Goal: Task Accomplishment & Management: Complete application form

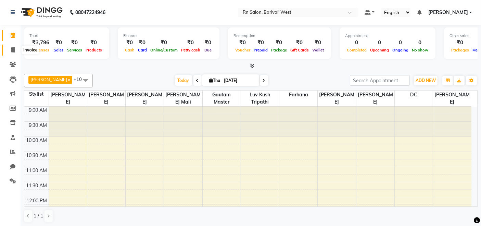
click at [7, 49] on span at bounding box center [13, 50] width 12 height 8
click at [11, 48] on icon at bounding box center [13, 49] width 4 height 5
select select "service"
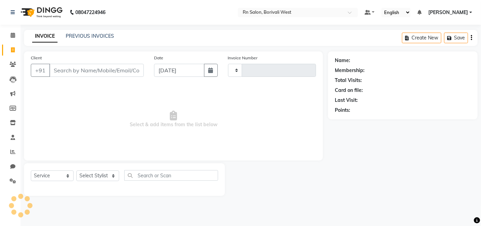
click at [58, 67] on input "Client" at bounding box center [96, 70] width 95 height 13
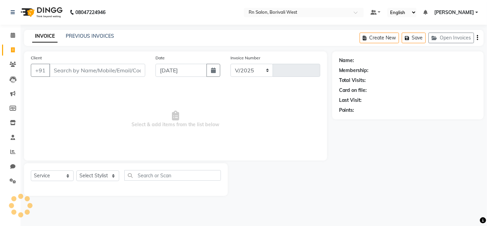
select select "8515"
type input "0863"
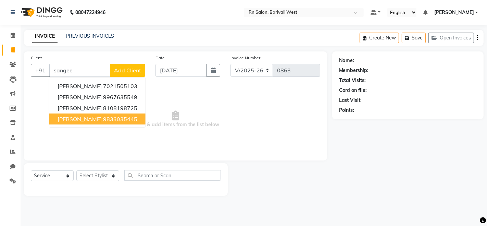
click at [68, 117] on span "[PERSON_NAME]" at bounding box center [80, 118] width 44 height 7
type input "9833035445"
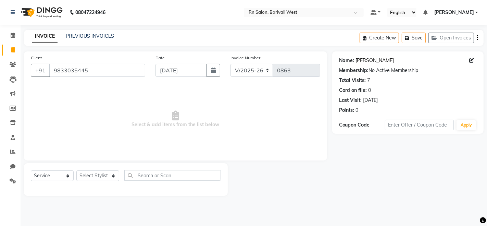
click at [383, 61] on link "[PERSON_NAME]" at bounding box center [375, 60] width 38 height 7
click at [91, 174] on select "Select Stylist [PERSON_NAME] [PERSON_NAME] DC [PERSON_NAME] [PERSON_NAME] maste…" at bounding box center [97, 175] width 43 height 11
select select "84270"
click at [76, 170] on select "Select Stylist [PERSON_NAME] [PERSON_NAME] DC [PERSON_NAME] [PERSON_NAME] maste…" at bounding box center [97, 175] width 43 height 11
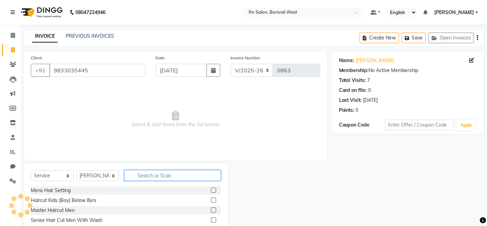
click at [150, 172] on input "text" at bounding box center [172, 175] width 97 height 11
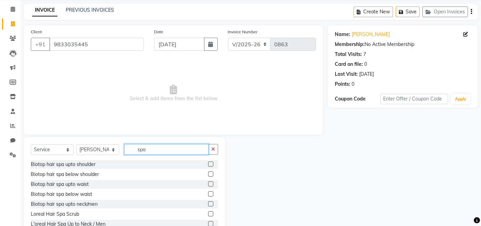
scroll to position [38, 0]
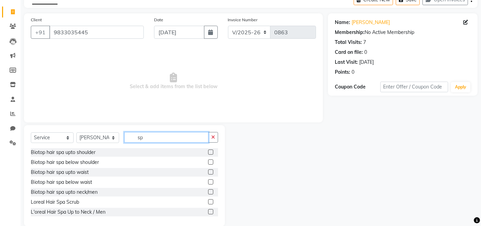
type input "s"
type input "natura"
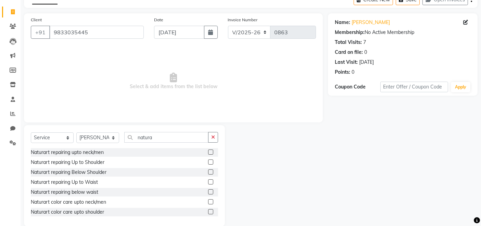
click at [208, 172] on label at bounding box center [210, 171] width 5 height 5
click at [208, 172] on input "checkbox" at bounding box center [210, 172] width 4 height 4
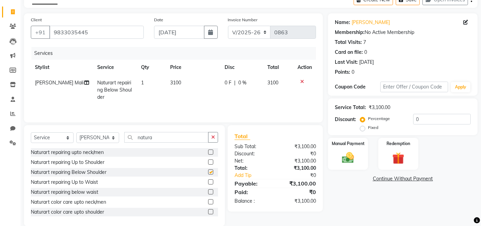
checkbox input "false"
click at [208, 162] on label at bounding box center [210, 161] width 5 height 5
click at [208, 162] on input "checkbox" at bounding box center [210, 162] width 4 height 4
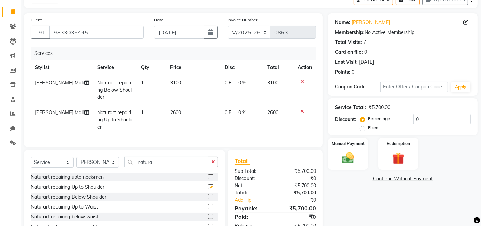
checkbox input "false"
click at [303, 82] on icon at bounding box center [302, 81] width 4 height 5
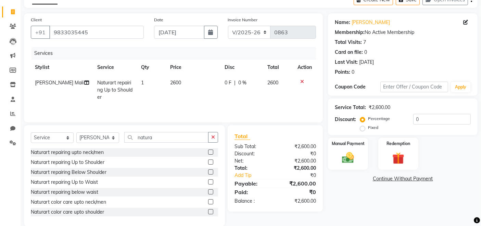
click at [239, 83] on span "0 %" at bounding box center [242, 82] width 8 height 7
select select "84270"
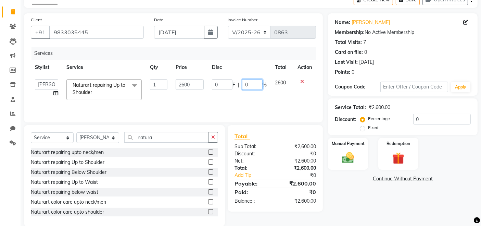
drag, startPoint x: 252, startPoint y: 86, endPoint x: 255, endPoint y: 88, distance: 4.1
click at [253, 86] on input "0" at bounding box center [252, 84] width 21 height 11
type input "30"
click at [358, 186] on div "Name: [PERSON_NAME] Membership: No Active Membership Total Visits: 7 Card on fi…" at bounding box center [405, 119] width 155 height 213
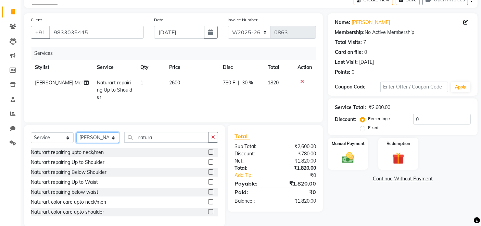
click at [100, 137] on select "Select Stylist [PERSON_NAME] [PERSON_NAME] DC [PERSON_NAME] [PERSON_NAME] maste…" at bounding box center [97, 137] width 43 height 11
select select "85153"
click at [76, 133] on select "Select Stylist [PERSON_NAME] [PERSON_NAME] DC [PERSON_NAME] [PERSON_NAME] maste…" at bounding box center [97, 137] width 43 height 11
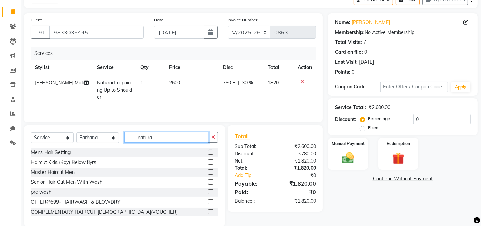
click at [171, 135] on input "natura" at bounding box center [166, 137] width 84 height 11
type input "n"
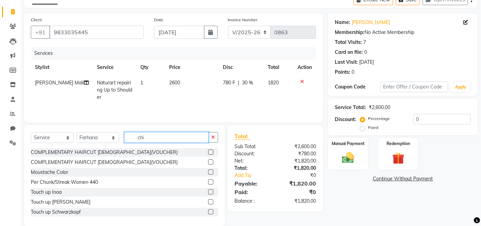
scroll to position [34, 0]
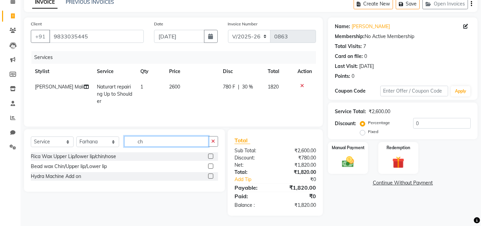
type input "c"
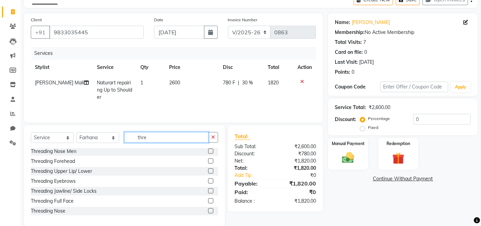
scroll to position [49, 0]
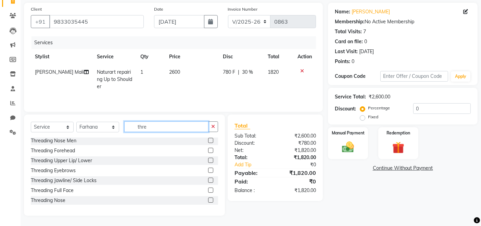
type input "thre"
click at [208, 161] on label at bounding box center [210, 160] width 5 height 5
click at [208, 161] on input "checkbox" at bounding box center [210, 160] width 4 height 4
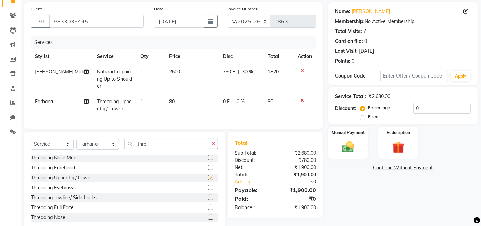
checkbox input "false"
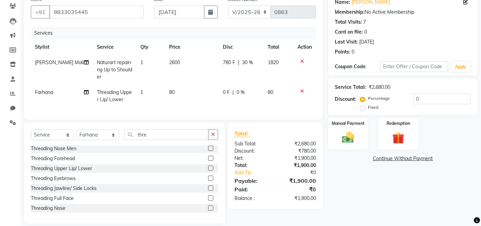
scroll to position [72, 0]
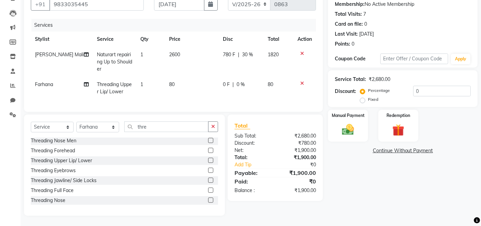
click at [229, 47] on td "780 F | 30 %" at bounding box center [241, 62] width 45 height 30
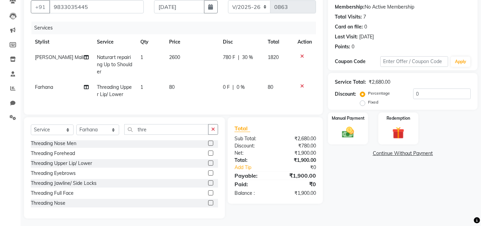
select select "84270"
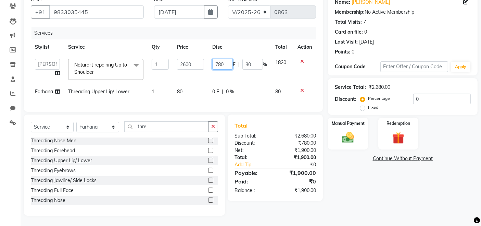
click at [227, 59] on input "780" at bounding box center [222, 64] width 21 height 11
type input "7"
type input "800"
click at [403, 199] on div "Name: [PERSON_NAME] Membership: No Active Membership Total Visits: 7 Card on fi…" at bounding box center [405, 104] width 155 height 222
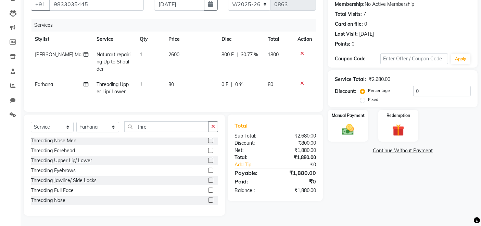
scroll to position [72, 0]
click at [346, 127] on img at bounding box center [348, 129] width 21 height 14
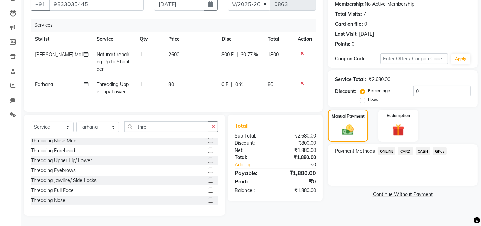
click at [423, 147] on span "CASH" at bounding box center [423, 151] width 15 height 8
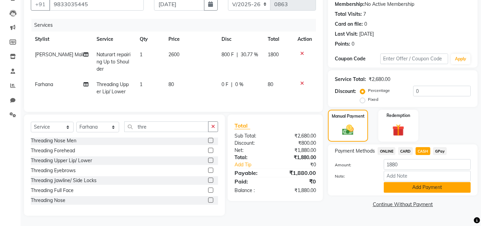
click at [424, 182] on button "Add Payment" at bounding box center [427, 187] width 87 height 11
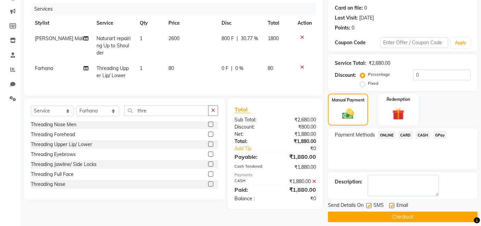
scroll to position [88, 0]
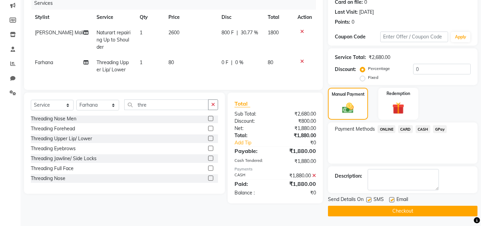
click at [390, 201] on label at bounding box center [391, 199] width 5 height 5
click at [390, 201] on input "checkbox" at bounding box center [391, 200] width 4 height 4
checkbox input "false"
click at [371, 201] on div "SMS" at bounding box center [377, 200] width 23 height 9
click at [370, 197] on label at bounding box center [368, 199] width 5 height 5
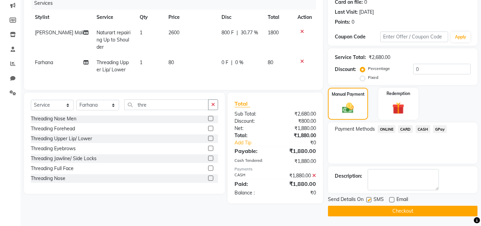
click at [370, 198] on input "checkbox" at bounding box center [368, 200] width 4 height 4
checkbox input "false"
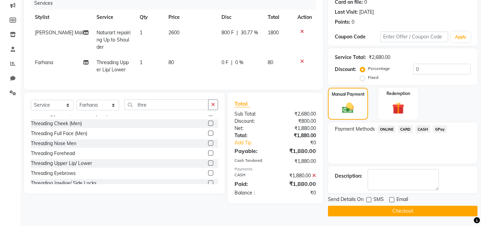
scroll to position [0, 0]
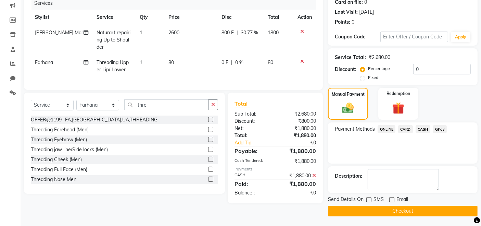
click at [388, 209] on button "Checkout" at bounding box center [403, 210] width 150 height 11
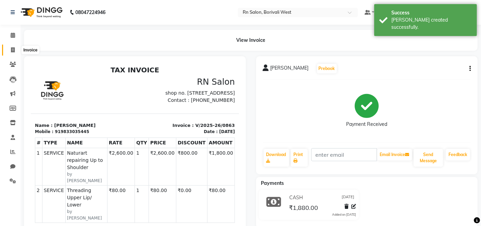
click at [12, 50] on icon at bounding box center [13, 49] width 4 height 5
select select "service"
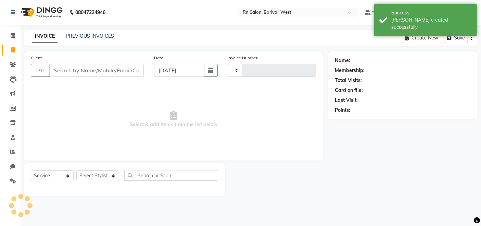
type input "0864"
select select "8515"
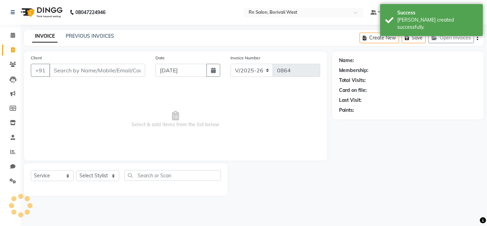
click at [74, 66] on input "Client" at bounding box center [97, 70] width 96 height 13
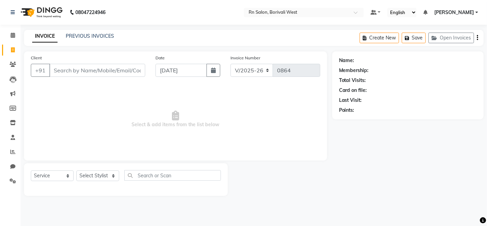
click at [334, 188] on div "Name: Membership: Total Visits: Card on file: Last Visit: Points:" at bounding box center [410, 123] width 156 height 144
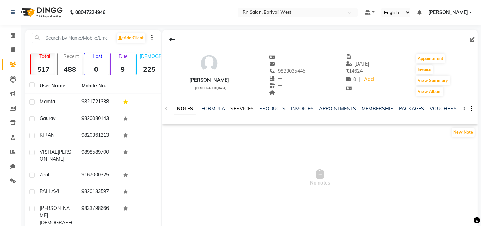
click at [249, 106] on link "SERVICES" at bounding box center [241, 108] width 23 height 6
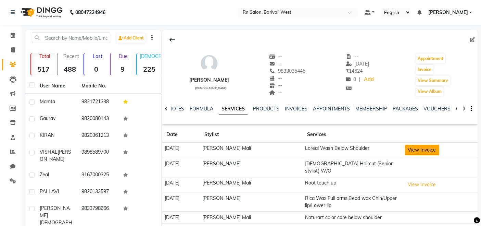
click at [417, 149] on button "View Invoice" at bounding box center [422, 149] width 34 height 11
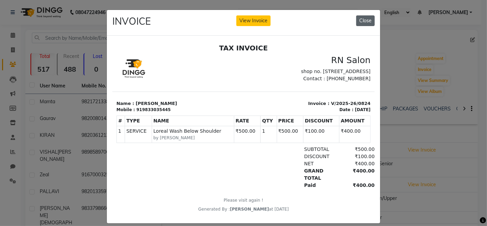
click at [368, 20] on button "Close" at bounding box center [365, 20] width 18 height 11
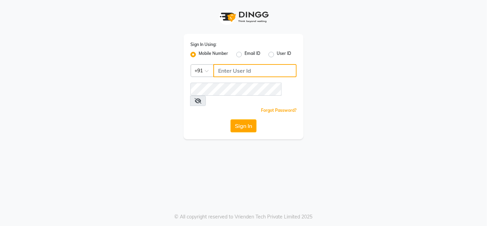
click at [229, 70] on input "Username" at bounding box center [254, 70] width 83 height 13
type input "9136367096"
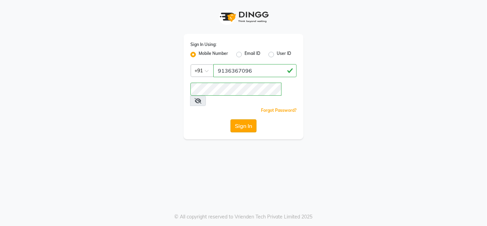
click at [248, 119] on button "Sign In" at bounding box center [243, 125] width 26 height 13
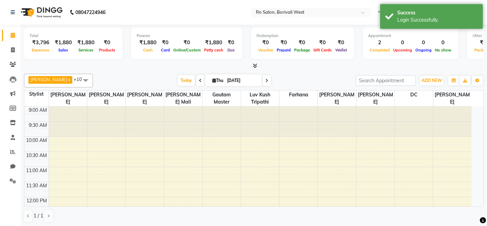
select select "en"
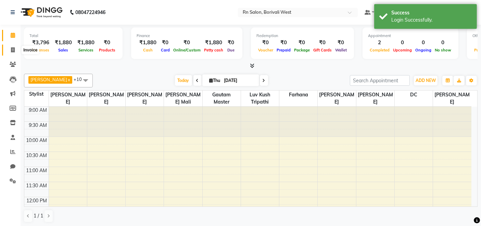
click at [10, 49] on span at bounding box center [13, 50] width 12 height 8
select select "8515"
select select "service"
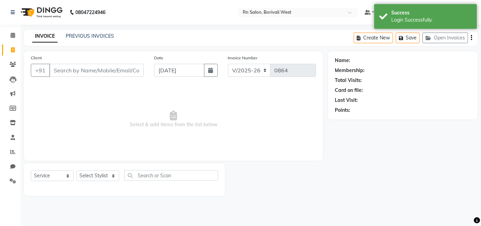
drag, startPoint x: 10, startPoint y: 49, endPoint x: 68, endPoint y: 73, distance: 62.8
click at [68, 73] on input "Client" at bounding box center [96, 70] width 95 height 13
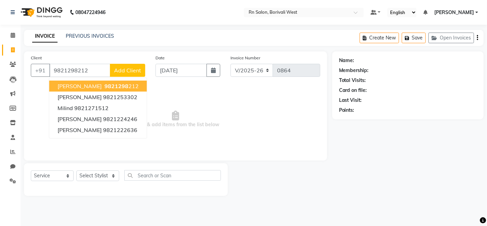
type input "9821298212"
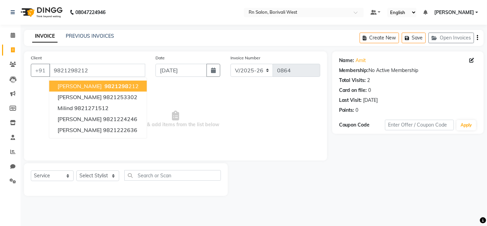
click at [373, 205] on main "INVOICE PREVIOUS INVOICES Create New Save Open Invoices Client +91 9821298212 A…" at bounding box center [254, 118] width 466 height 176
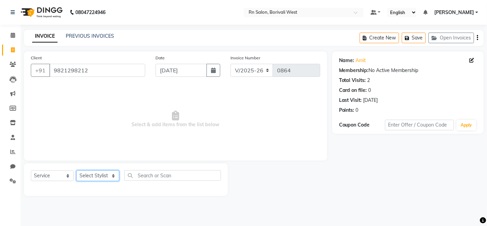
click at [106, 173] on select "Select Stylist [PERSON_NAME] [PERSON_NAME] DC [PERSON_NAME] [PERSON_NAME] maste…" at bounding box center [97, 175] width 43 height 11
select select "84270"
click at [76, 170] on select "Select Stylist [PERSON_NAME] [PERSON_NAME] DC [PERSON_NAME] [PERSON_NAME] maste…" at bounding box center [97, 175] width 43 height 11
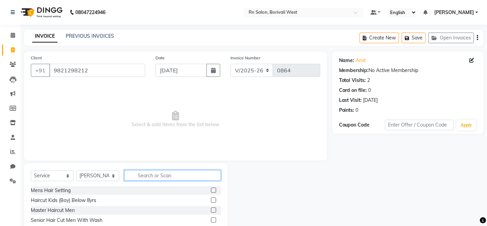
click at [144, 172] on input "text" at bounding box center [172, 175] width 97 height 11
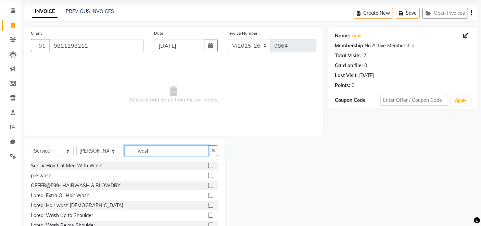
scroll to position [48, 0]
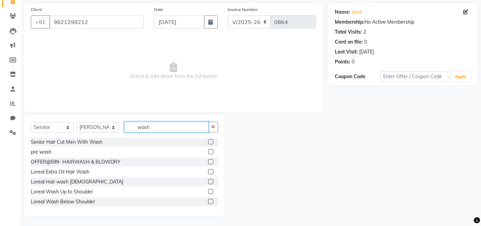
type input "wash"
click at [208, 199] on label at bounding box center [210, 201] width 5 height 5
click at [208, 199] on input "checkbox" at bounding box center [210, 201] width 4 height 4
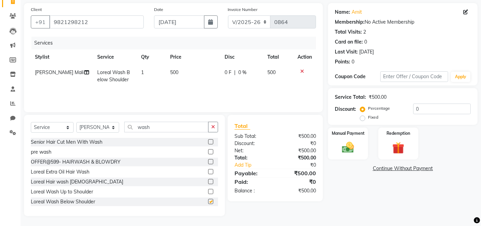
checkbox input "false"
click at [95, 127] on select "Select Stylist [PERSON_NAME] [PERSON_NAME] DC [PERSON_NAME] [PERSON_NAME] maste…" at bounding box center [97, 127] width 43 height 11
select select "83941"
click at [158, 124] on input "wash" at bounding box center [166, 127] width 84 height 11
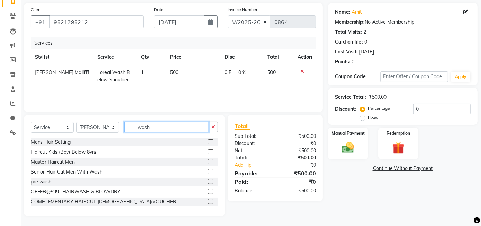
click at [158, 127] on input "wash" at bounding box center [166, 127] width 84 height 11
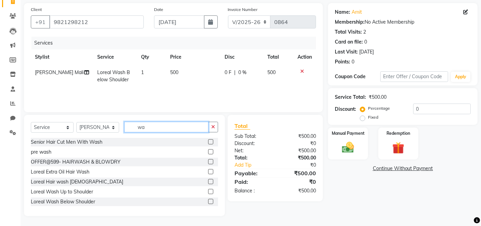
type input "w"
type input "wash"
click at [208, 201] on label at bounding box center [210, 201] width 5 height 5
click at [208, 201] on input "checkbox" at bounding box center [210, 201] width 4 height 4
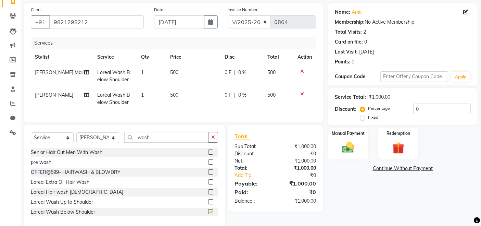
checkbox input "false"
click at [89, 143] on select "Select Stylist [PERSON_NAME] [PERSON_NAME] DC [PERSON_NAME] [PERSON_NAME] maste…" at bounding box center [97, 137] width 43 height 11
select select "83940"
drag, startPoint x: 153, startPoint y: 141, endPoint x: 177, endPoint y: 130, distance: 27.0
click at [153, 141] on input "wash" at bounding box center [166, 137] width 84 height 11
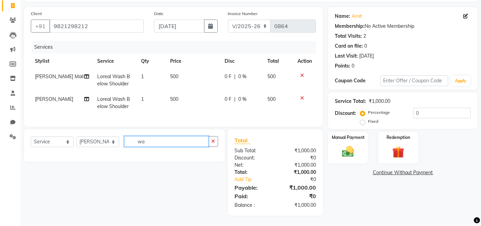
type input "w"
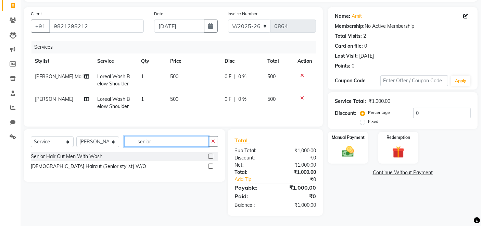
type input "senior"
click at [211, 168] on label at bounding box center [210, 165] width 5 height 5
click at [211, 168] on input "checkbox" at bounding box center [210, 166] width 4 height 4
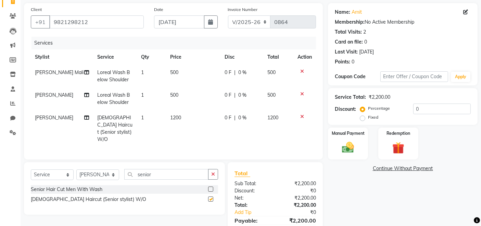
checkbox input "false"
click at [141, 119] on span "1" at bounding box center [142, 117] width 3 height 6
select select "83940"
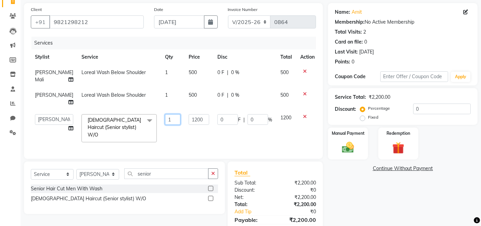
click at [165, 120] on input "1" at bounding box center [172, 119] width 15 height 11
type input "2"
click at [359, 198] on div "Name: Amit Membership: No Active Membership Total Visits: 2 Card on file: 0 Las…" at bounding box center [405, 125] width 155 height 244
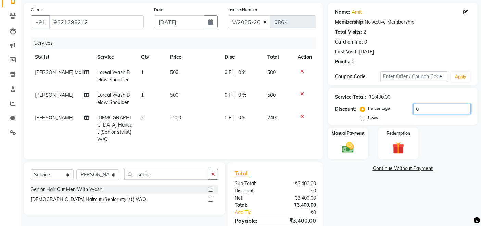
click at [425, 104] on input "0" at bounding box center [442, 108] width 58 height 11
type input "20"
click at [396, 197] on div "Name: Amit Membership: No Active Membership Total Visits: 2 Card on file: 0 Las…" at bounding box center [405, 125] width 155 height 245
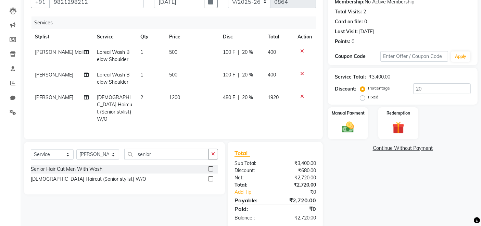
scroll to position [79, 0]
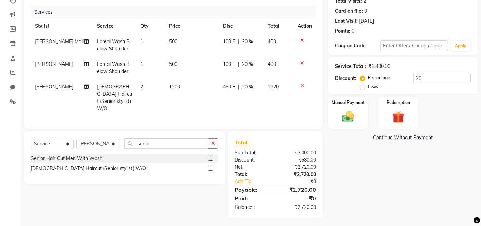
click at [165, 85] on td "1200" at bounding box center [192, 97] width 54 height 37
select select "83940"
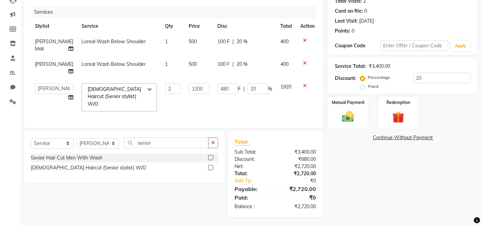
scroll to position [78, 0]
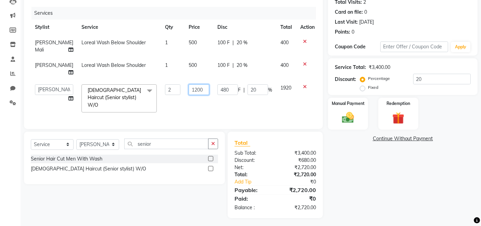
click at [199, 91] on input "1200" at bounding box center [199, 89] width 21 height 11
type input "1"
type input "1500"
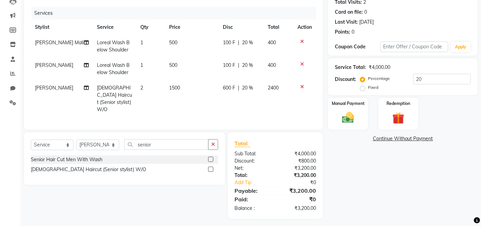
click at [420, 196] on div "Name: Amit Membership: No Active Membership Total Visits: 2 Card on file: 0 Las…" at bounding box center [405, 95] width 155 height 245
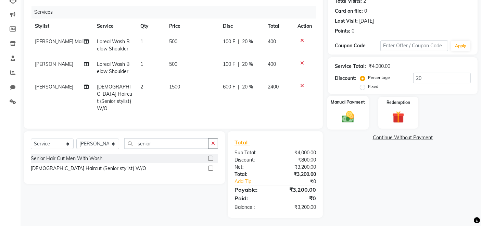
scroll to position [79, 0]
click at [359, 113] on div "Manual Payment" at bounding box center [347, 113] width 41 height 34
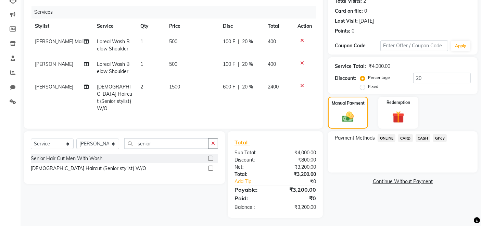
click at [423, 137] on span "CASH" at bounding box center [423, 138] width 15 height 8
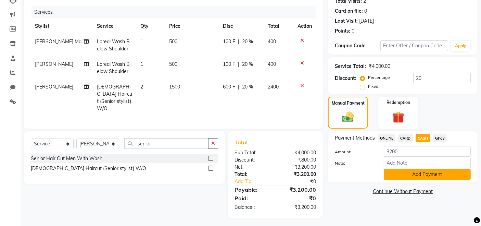
click at [415, 176] on button "Add Payment" at bounding box center [427, 174] width 87 height 11
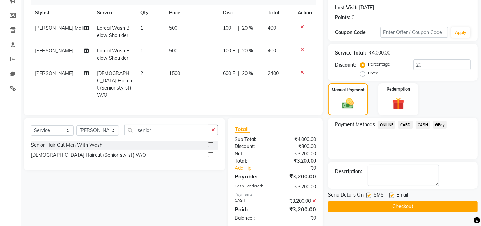
scroll to position [103, 0]
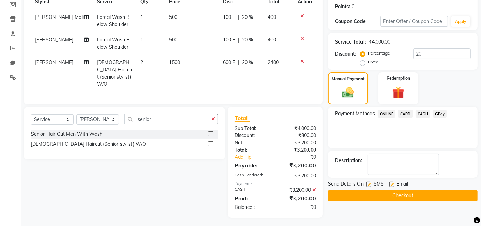
drag, startPoint x: 391, startPoint y: 184, endPoint x: 364, endPoint y: 184, distance: 27.4
click at [390, 184] on label at bounding box center [391, 183] width 5 height 5
click at [390, 184] on input "checkbox" at bounding box center [391, 184] width 4 height 4
checkbox input "false"
click at [368, 184] on label at bounding box center [368, 183] width 5 height 5
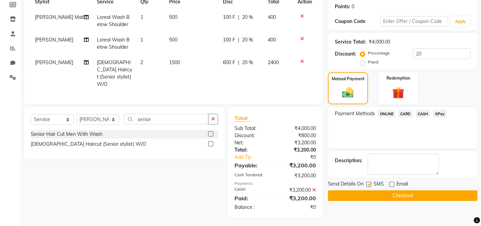
click at [368, 184] on input "checkbox" at bounding box center [368, 184] width 4 height 4
checkbox input "false"
click at [377, 196] on button "Checkout" at bounding box center [403, 195] width 150 height 11
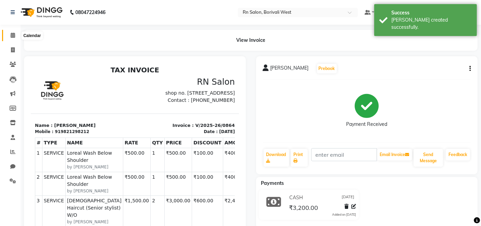
click at [11, 35] on icon at bounding box center [13, 35] width 4 height 5
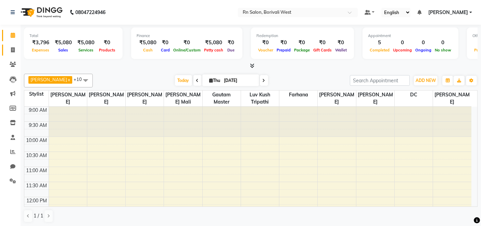
click at [10, 45] on link "Invoice" at bounding box center [10, 50] width 16 height 11
select select "service"
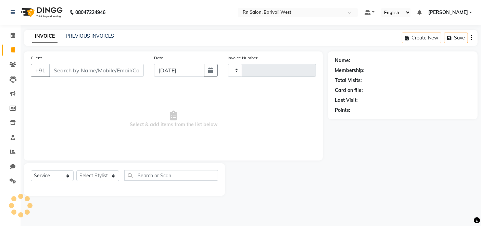
type input "0865"
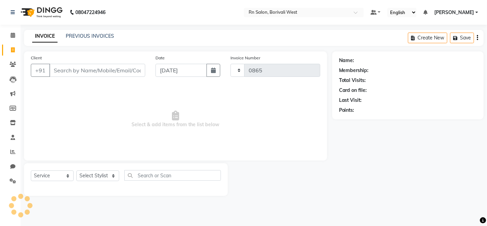
select select "8515"
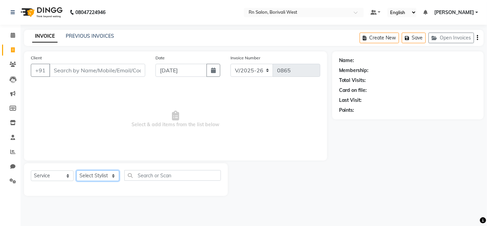
click at [102, 176] on select "Select Stylist [PERSON_NAME] [PERSON_NAME] DC [PERSON_NAME] [PERSON_NAME] maste…" at bounding box center [97, 175] width 43 height 11
select select "85153"
click at [76, 170] on select "Select Stylist [PERSON_NAME] [PERSON_NAME] DC [PERSON_NAME] [PERSON_NAME] maste…" at bounding box center [97, 175] width 43 height 11
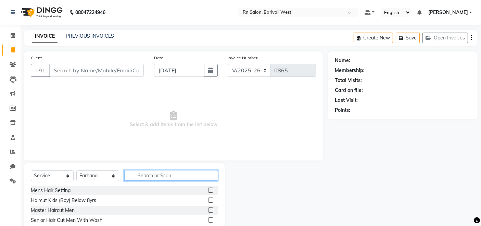
click at [150, 176] on input "text" at bounding box center [171, 175] width 94 height 11
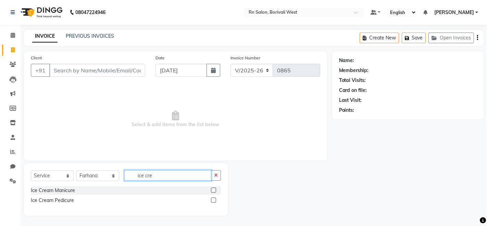
type input "ice cre"
click at [214, 199] on label at bounding box center [213, 199] width 5 height 5
click at [214, 199] on input "checkbox" at bounding box center [213, 200] width 4 height 4
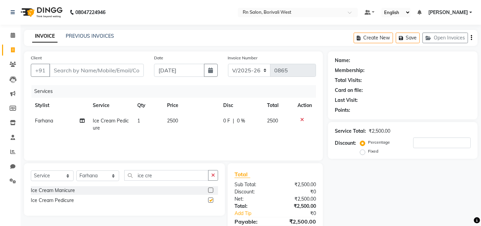
checkbox input "false"
click at [210, 191] on label at bounding box center [210, 189] width 5 height 5
click at [210, 191] on input "checkbox" at bounding box center [210, 190] width 4 height 4
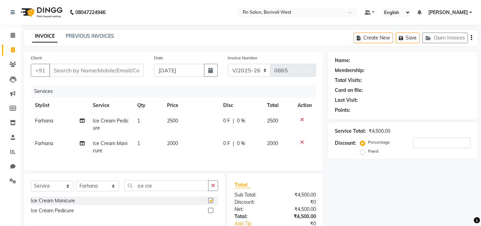
checkbox input "false"
click at [162, 191] on input "ice cre" at bounding box center [166, 185] width 84 height 11
click at [92, 187] on select "Select Stylist [PERSON_NAME] [PERSON_NAME] DC [PERSON_NAME] [PERSON_NAME] maste…" at bounding box center [97, 185] width 43 height 11
click at [76, 186] on select "Select Stylist [PERSON_NAME] [PERSON_NAME] DC [PERSON_NAME] [PERSON_NAME] maste…" at bounding box center [97, 185] width 43 height 11
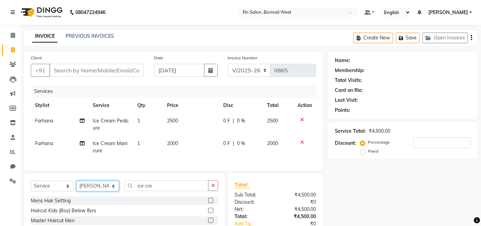
click at [104, 191] on select "Select Stylist [PERSON_NAME] [PERSON_NAME] DC [PERSON_NAME] [PERSON_NAME] maste…" at bounding box center [97, 185] width 43 height 11
select select "83941"
click at [76, 186] on select "Select Stylist [PERSON_NAME] [PERSON_NAME] DC [PERSON_NAME] [PERSON_NAME] maste…" at bounding box center [97, 185] width 43 height 11
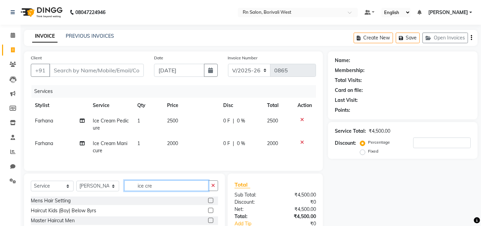
click at [150, 189] on input "ice cre" at bounding box center [166, 185] width 84 height 11
click at [167, 191] on input "ice cre" at bounding box center [166, 185] width 84 height 11
type input "i"
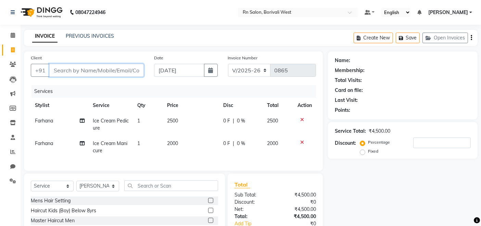
click at [61, 69] on input "Client" at bounding box center [96, 70] width 95 height 13
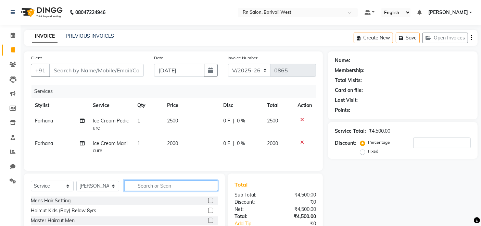
click at [173, 191] on input "text" at bounding box center [171, 185] width 94 height 11
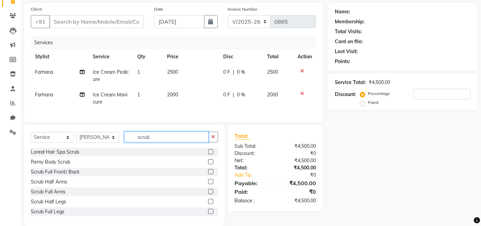
scroll to position [64, 0]
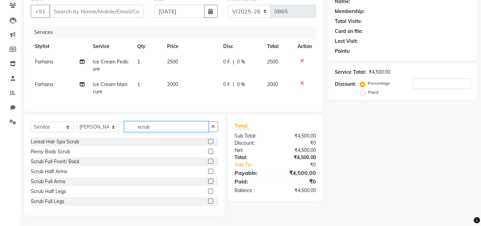
click at [158, 129] on input "scrub" at bounding box center [166, 126] width 84 height 11
type input "s"
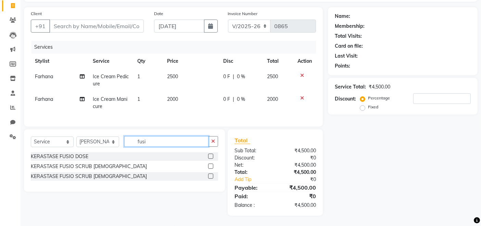
type input "fusi"
click at [210, 178] on label at bounding box center [210, 175] width 5 height 5
click at [210, 178] on input "checkbox" at bounding box center [210, 176] width 4 height 4
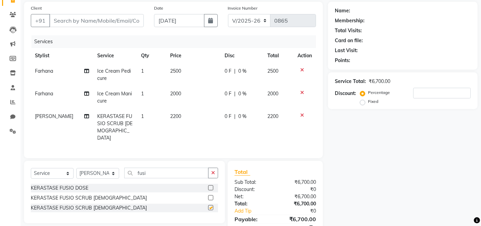
checkbox input "false"
click at [179, 174] on input "fusi" at bounding box center [166, 172] width 84 height 11
type input "f"
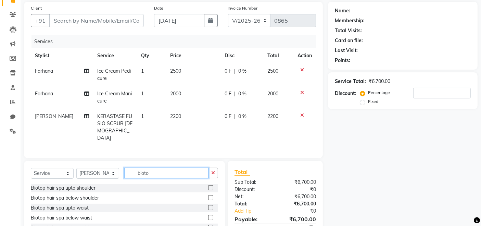
type input "bioto"
click at [210, 205] on label at bounding box center [210, 207] width 5 height 5
click at [210, 205] on input "checkbox" at bounding box center [210, 207] width 4 height 4
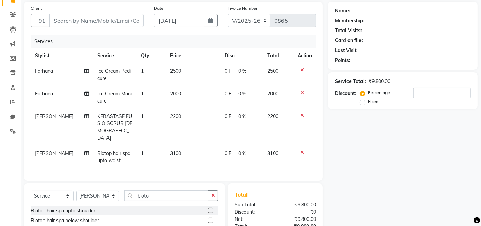
checkbox input "false"
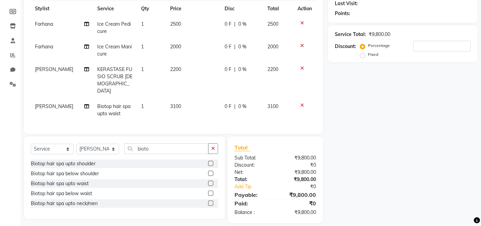
scroll to position [102, 0]
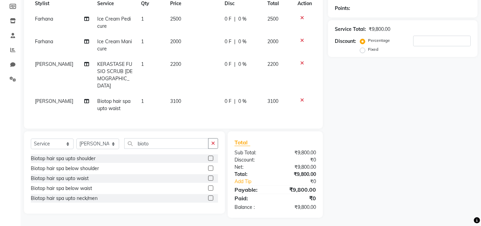
click at [209, 167] on label at bounding box center [210, 167] width 5 height 5
click at [209, 167] on input "checkbox" at bounding box center [210, 168] width 4 height 4
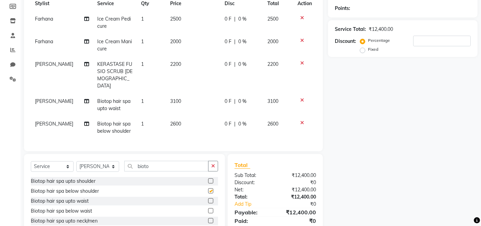
checkbox input "false"
click at [301, 120] on icon at bounding box center [302, 122] width 4 height 5
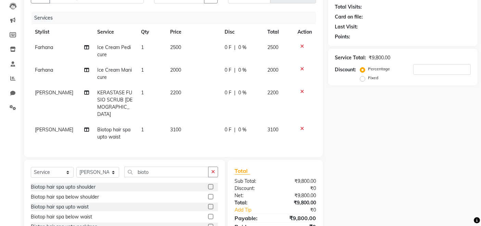
scroll to position [26, 0]
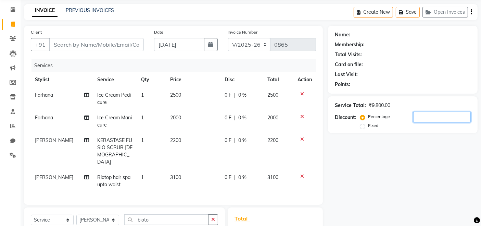
click at [425, 116] on input "number" at bounding box center [442, 117] width 58 height 11
type input "20"
click at [371, 156] on div "Name: Membership: Total Visits: Card on file: Last Visit: Points: Service Total…" at bounding box center [405, 160] width 155 height 268
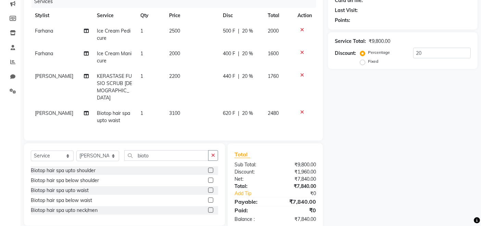
scroll to position [102, 0]
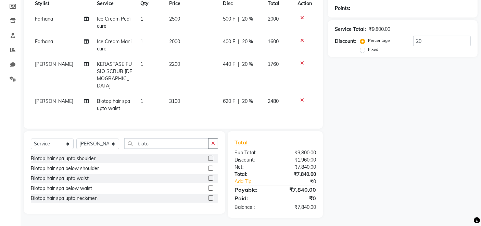
click at [208, 165] on div "Biotop hair spa below shoulder" at bounding box center [124, 168] width 187 height 9
click at [209, 165] on label at bounding box center [210, 167] width 5 height 5
click at [209, 166] on input "checkbox" at bounding box center [210, 168] width 4 height 4
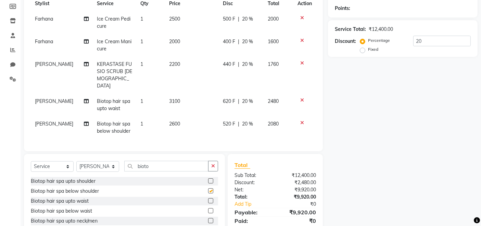
checkbox input "false"
click at [302, 120] on icon at bounding box center [302, 122] width 4 height 5
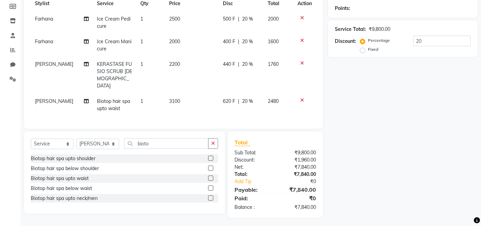
click at [245, 98] on span "20 %" at bounding box center [247, 101] width 11 height 7
select select "83941"
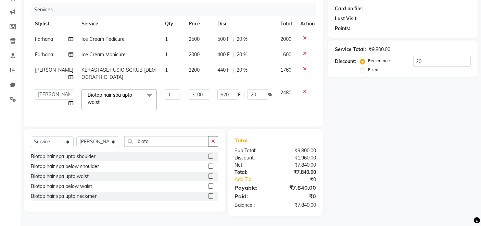
scroll to position [87, 0]
click at [245, 96] on td "620 F | 20 %" at bounding box center [244, 99] width 63 height 29
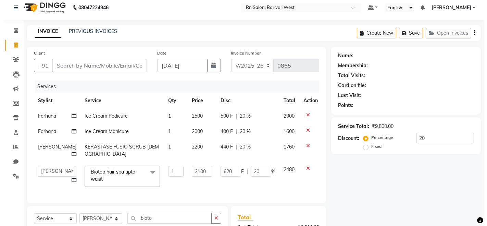
scroll to position [0, 0]
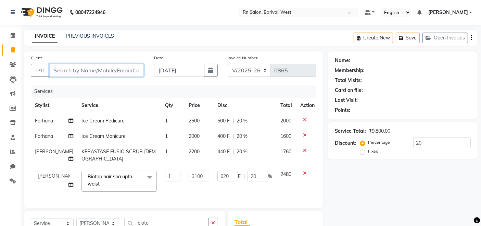
click at [91, 69] on input "Client" at bounding box center [96, 70] width 95 height 13
type input "9"
type input "0"
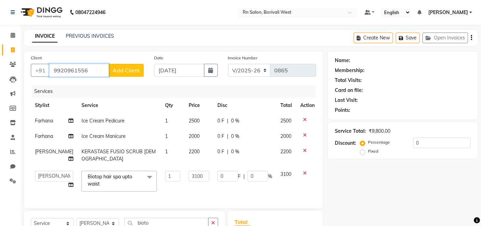
type input "9920961556"
click at [123, 69] on span "Add Client" at bounding box center [126, 70] width 27 height 7
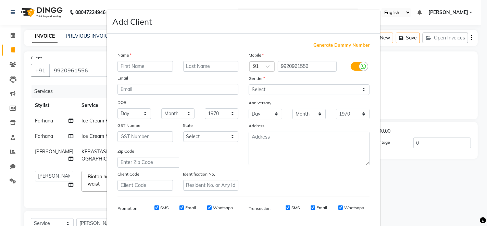
click at [117, 70] on input "text" at bounding box center [144, 66] width 55 height 11
type input "PRACHI"
click at [318, 92] on select "Select Male Female Other Prefer Not To Say" at bounding box center [309, 89] width 121 height 11
select select "female"
click at [249, 84] on select "Select Male Female Other Prefer Not To Say" at bounding box center [309, 89] width 121 height 11
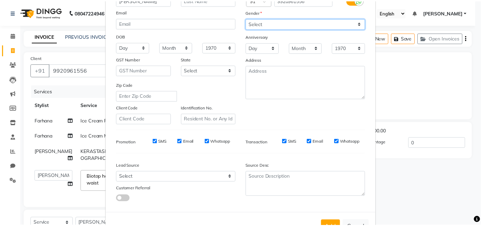
scroll to position [90, 0]
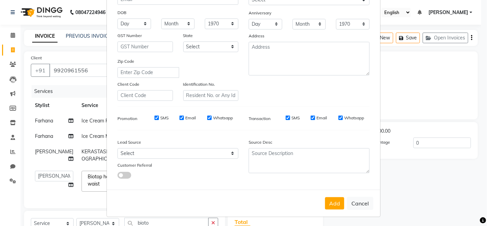
click at [331, 217] on ngb-modal-window "Add Client Generate Dummy Number Name PRACHI Email DOB Day 01 02 03 04 05 06 07…" at bounding box center [243, 113] width 487 height 226
click at [331, 205] on button "Add" at bounding box center [334, 203] width 19 height 12
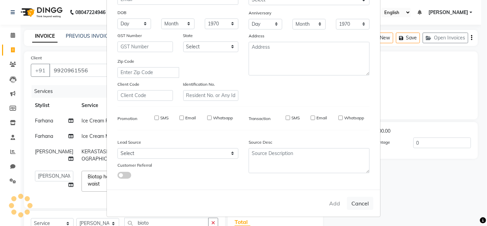
select select
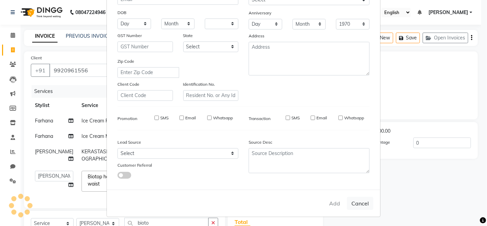
select select
checkbox input "false"
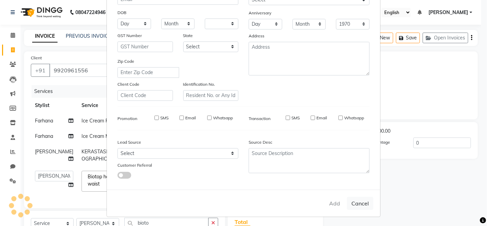
checkbox input "false"
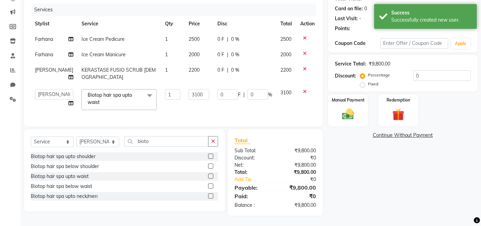
scroll to position [87, 0]
click at [426, 70] on input "0" at bounding box center [442, 75] width 58 height 11
type input "2"
type input "62"
type input "2"
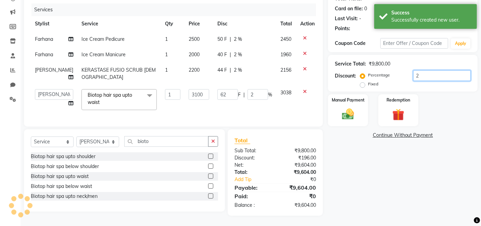
type input "20"
type input "620"
type input "20"
click at [380, 179] on div "Name: Prachi Membership: No Active Membership Total Visits: Card on file: 0 Las…" at bounding box center [405, 92] width 155 height 245
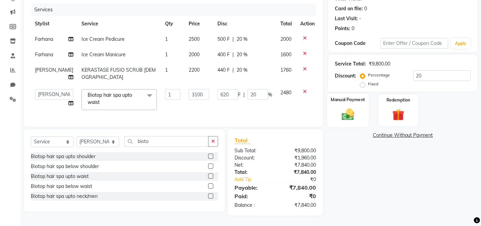
click at [351, 113] on img at bounding box center [348, 114] width 21 height 14
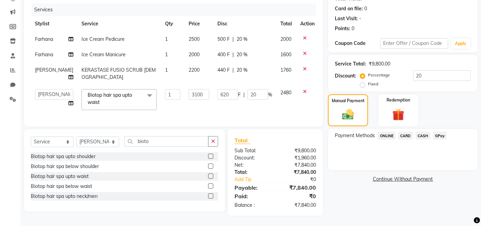
click at [440, 131] on span "GPay" at bounding box center [440, 135] width 14 height 8
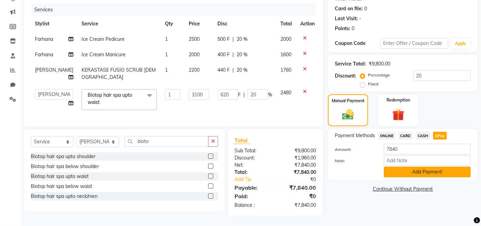
click at [425, 167] on button "Add Payment" at bounding box center [427, 171] width 87 height 11
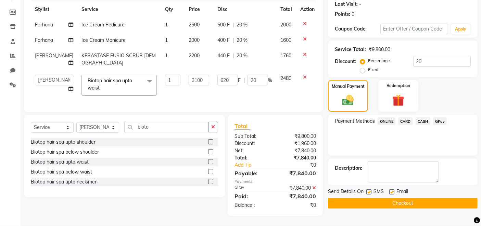
scroll to position [101, 0]
click at [392, 189] on label at bounding box center [391, 191] width 5 height 5
click at [392, 190] on input "checkbox" at bounding box center [391, 192] width 4 height 4
checkbox input "false"
click at [404, 198] on button "Checkout" at bounding box center [403, 203] width 150 height 11
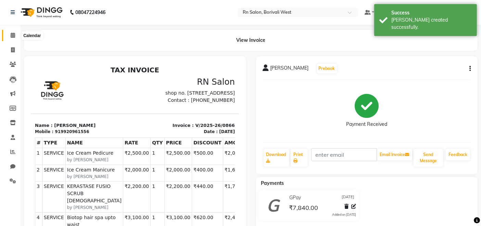
click at [10, 37] on span at bounding box center [13, 36] width 12 height 8
